Goal: Find specific page/section: Find specific page/section

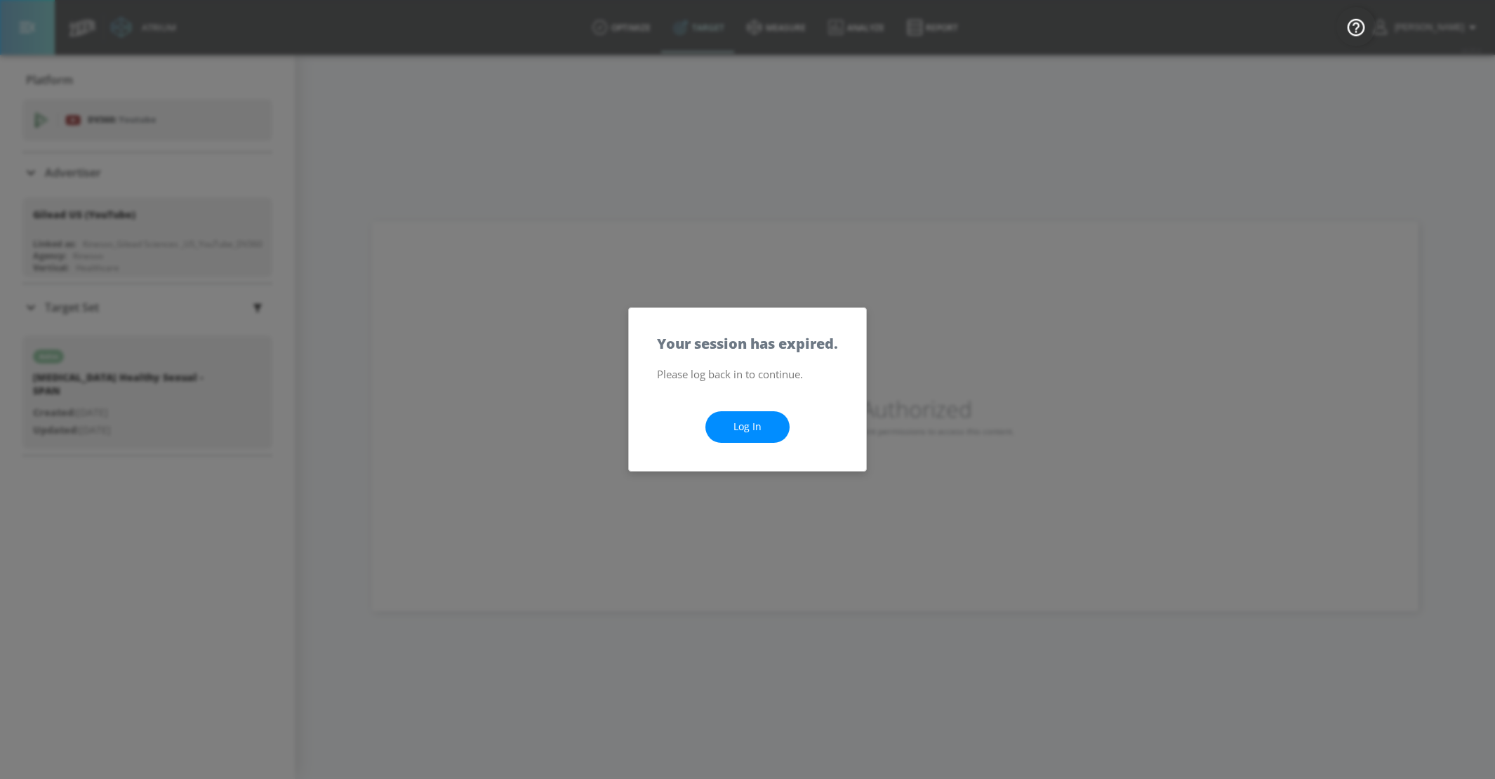
click at [767, 411] on link "Log In" at bounding box center [748, 427] width 84 height 32
click at [768, 423] on link "Log In" at bounding box center [748, 427] width 84 height 32
